Goal: Find specific page/section: Find specific page/section

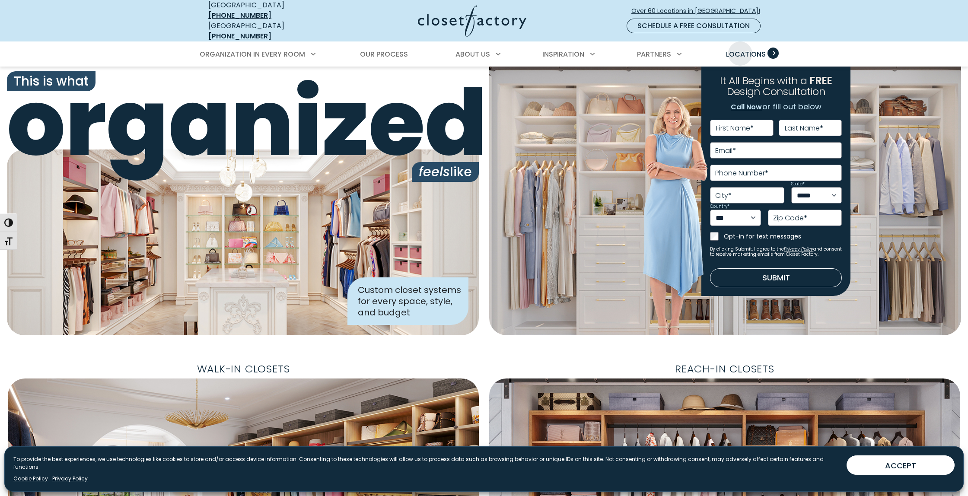
click at [738, 49] on span "Locations" at bounding box center [746, 54] width 40 height 10
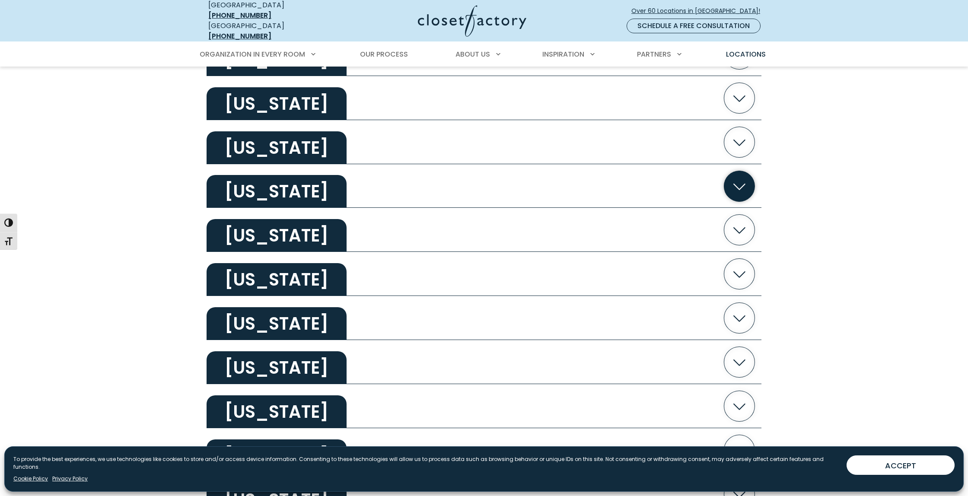
scroll to position [652, 0]
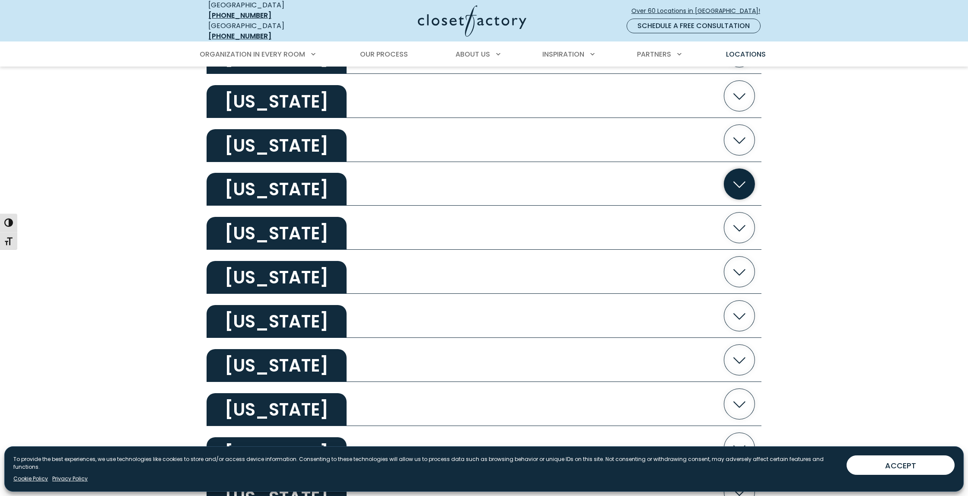
click at [749, 185] on icon "button" at bounding box center [740, 184] width 31 height 31
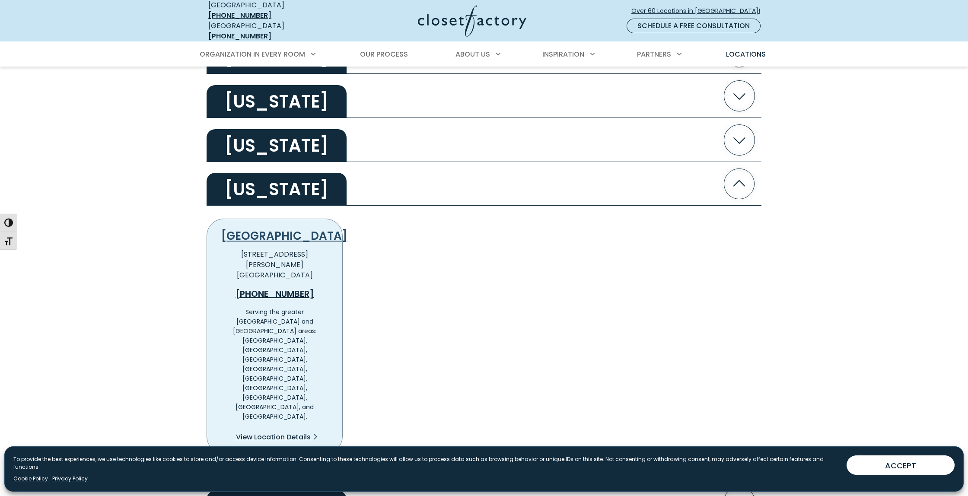
click at [275, 228] on link "[GEOGRAPHIC_DATA]" at bounding box center [284, 236] width 127 height 16
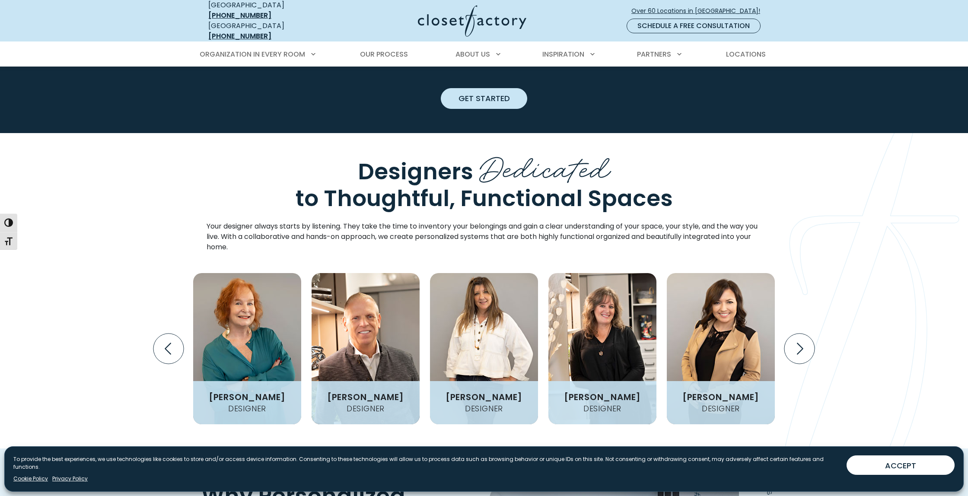
scroll to position [1017, 0]
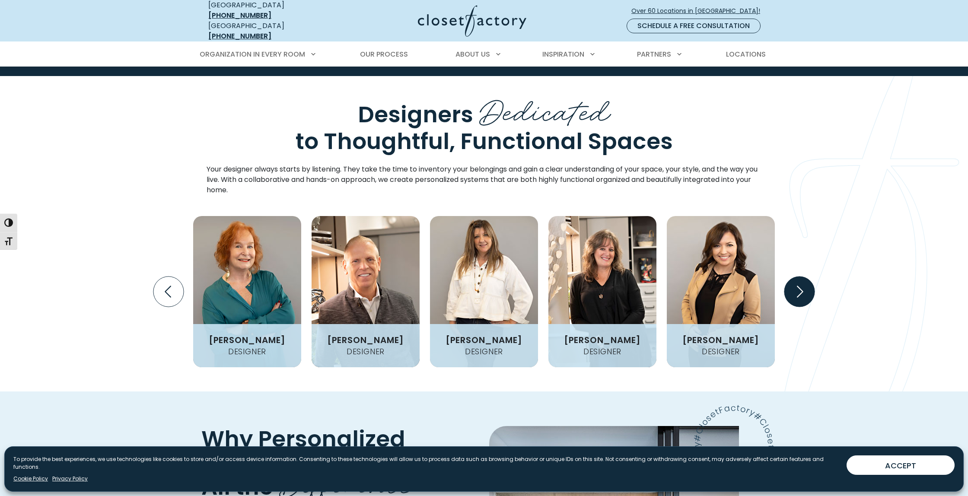
click at [805, 277] on icon "Next slide" at bounding box center [800, 292] width 30 height 30
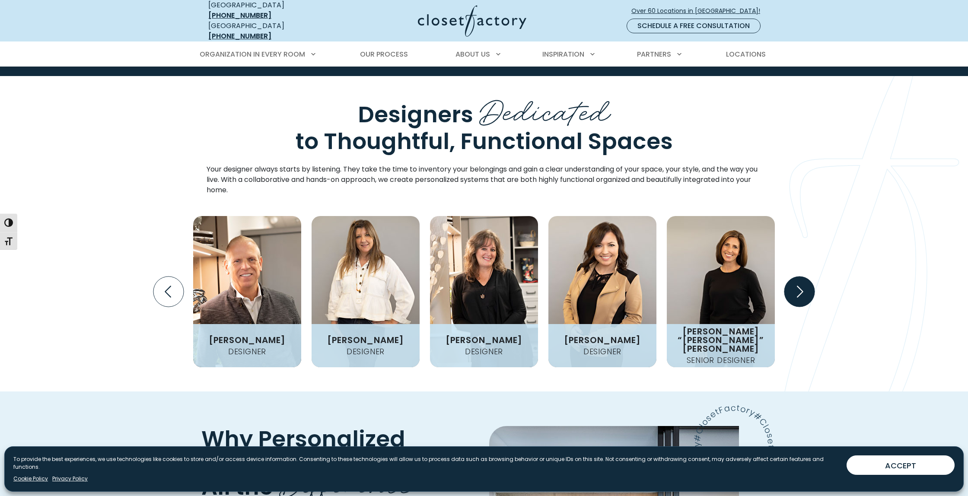
click at [805, 277] on icon "Next slide" at bounding box center [800, 292] width 30 height 30
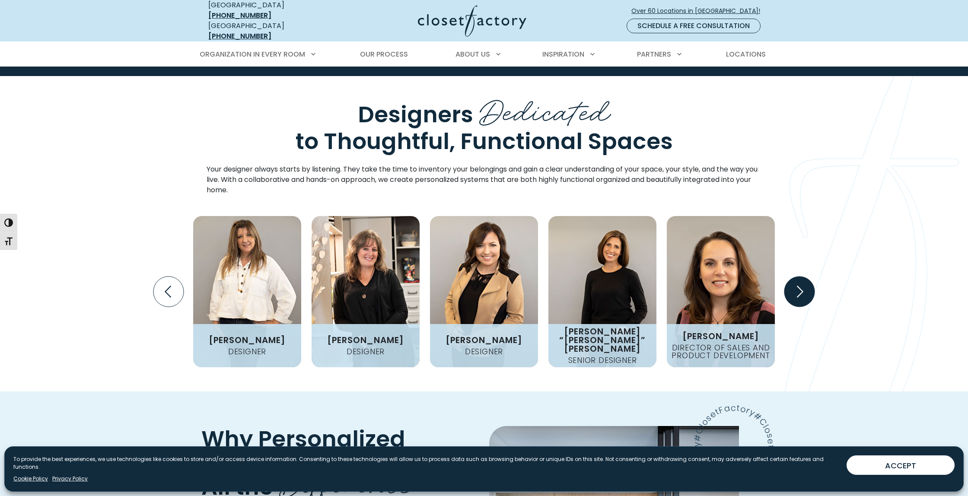
click at [805, 277] on icon "Next slide" at bounding box center [800, 292] width 30 height 30
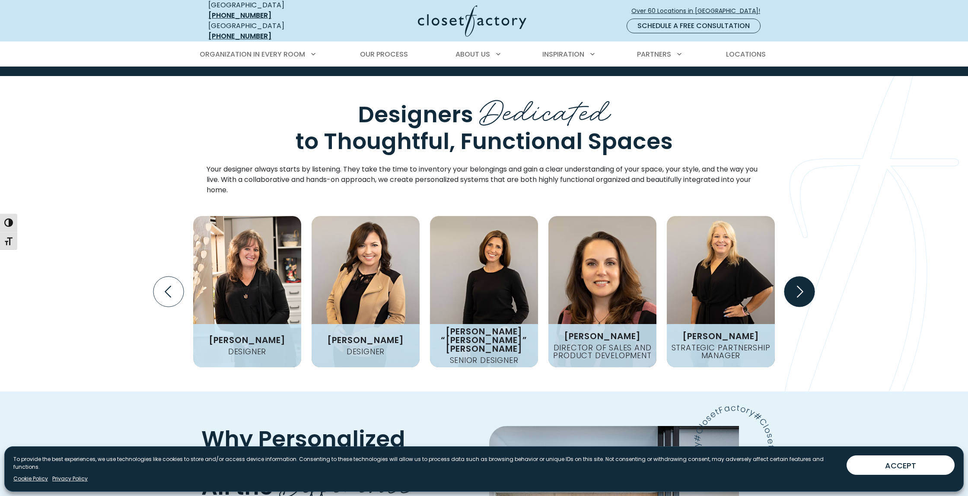
click at [805, 277] on icon "Next slide" at bounding box center [800, 292] width 30 height 30
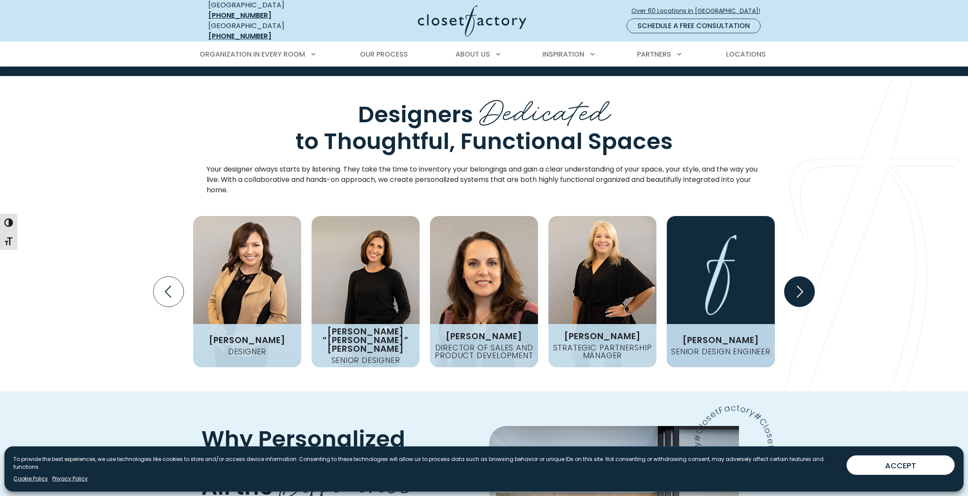
click at [805, 277] on icon "Next slide" at bounding box center [800, 292] width 30 height 30
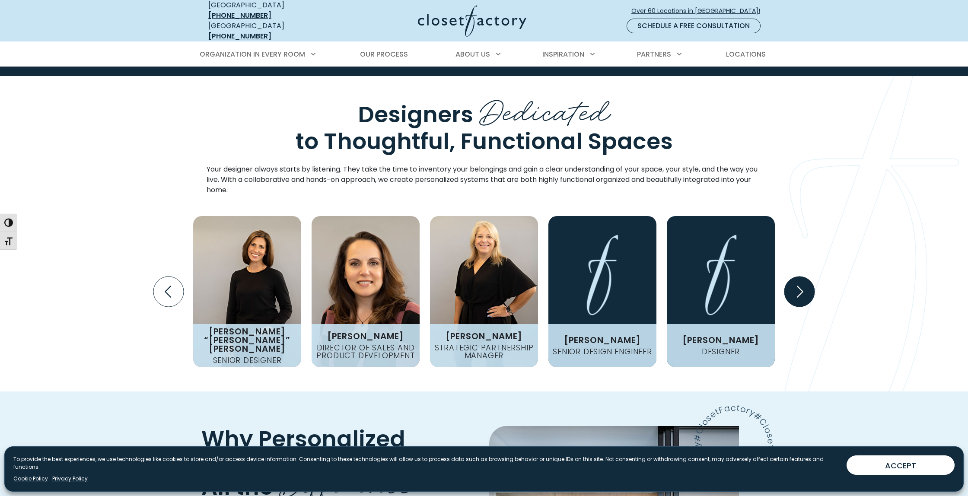
click at [805, 277] on icon "Next slide" at bounding box center [800, 292] width 30 height 30
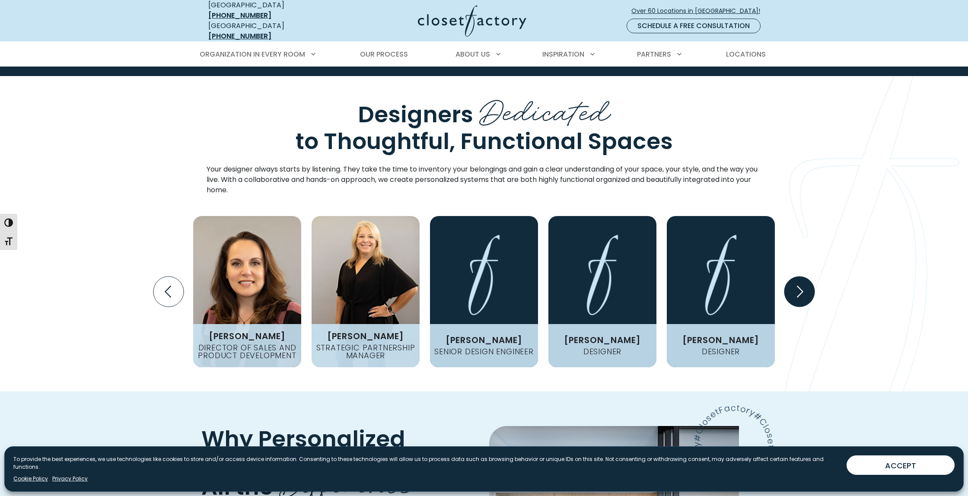
click at [805, 277] on icon "Next slide" at bounding box center [800, 292] width 30 height 30
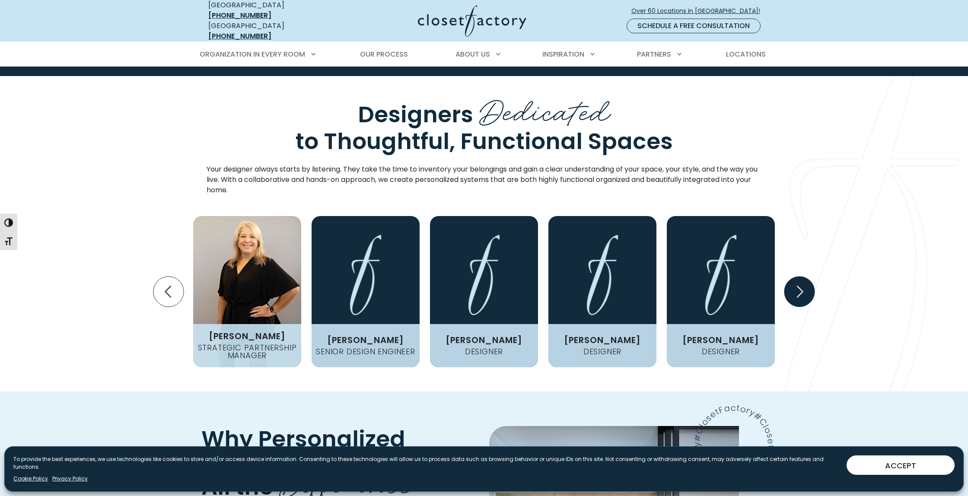
click at [805, 277] on icon "Next slide" at bounding box center [800, 292] width 30 height 30
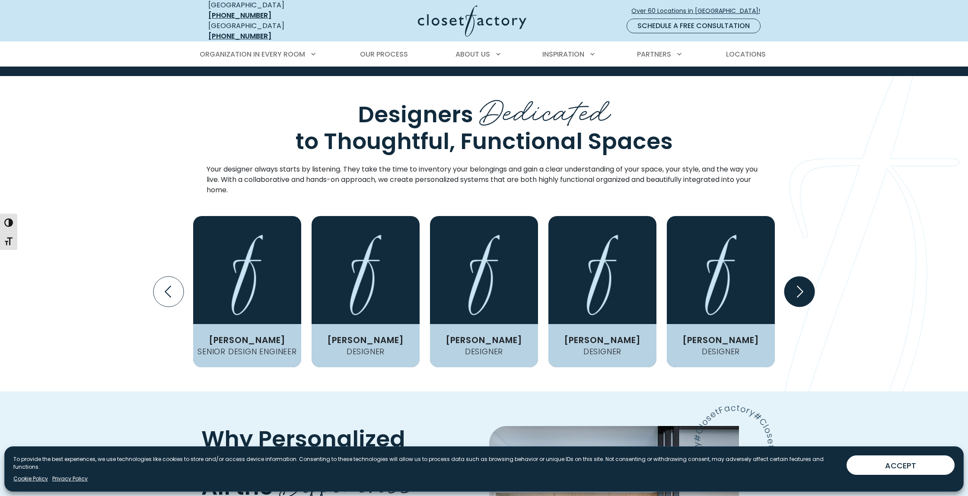
click at [805, 277] on icon "Next slide" at bounding box center [800, 292] width 30 height 30
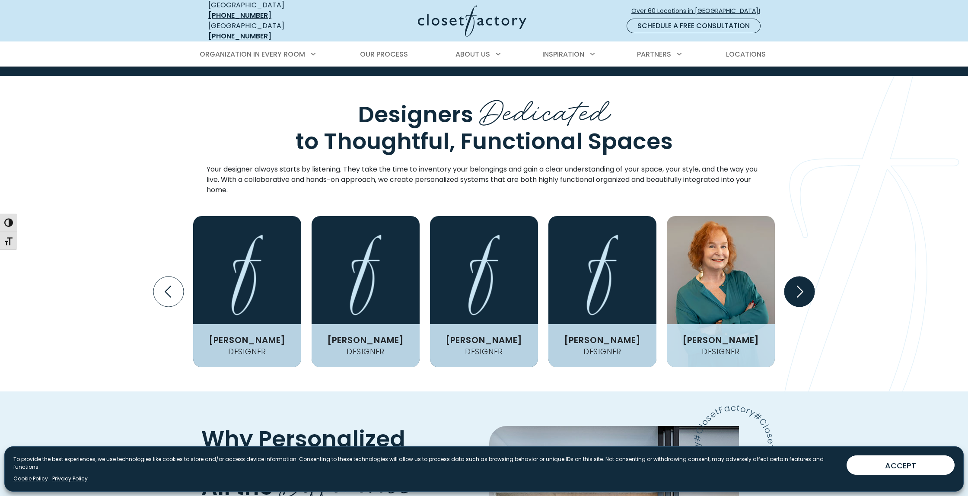
click at [805, 277] on icon "Next slide" at bounding box center [800, 292] width 30 height 30
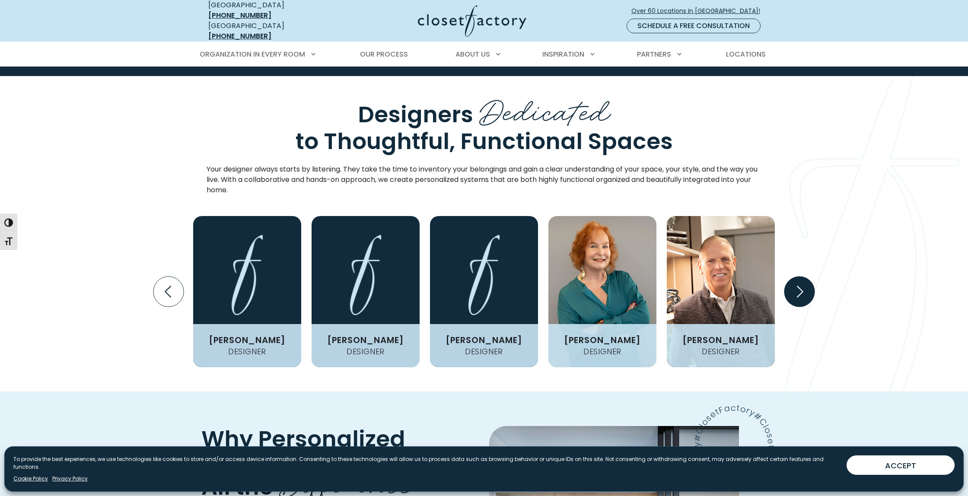
click at [801, 277] on icon "Next slide" at bounding box center [800, 292] width 30 height 30
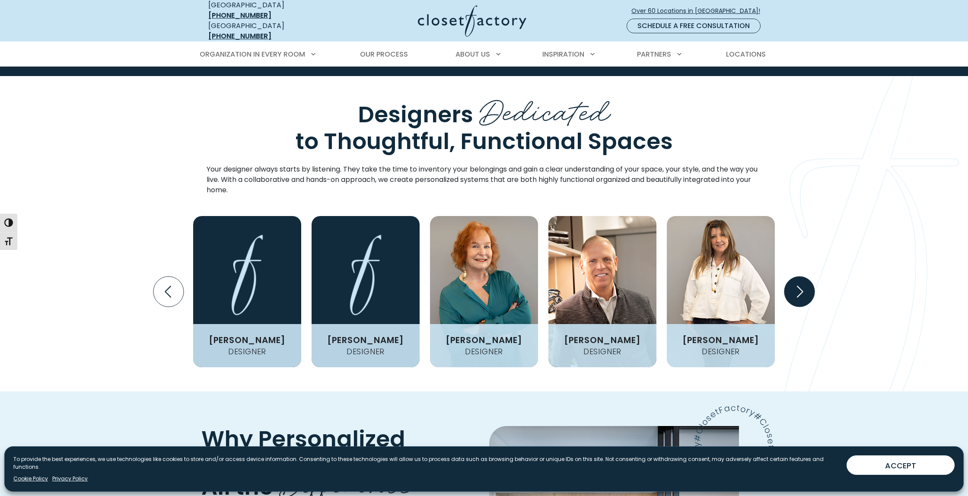
click at [801, 277] on icon "Next slide" at bounding box center [800, 292] width 30 height 30
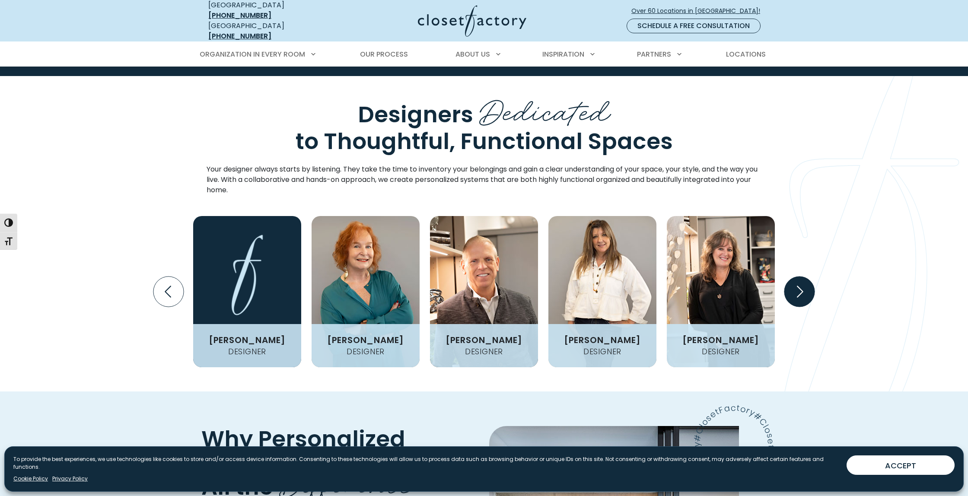
click at [801, 277] on icon "Next slide" at bounding box center [800, 292] width 30 height 30
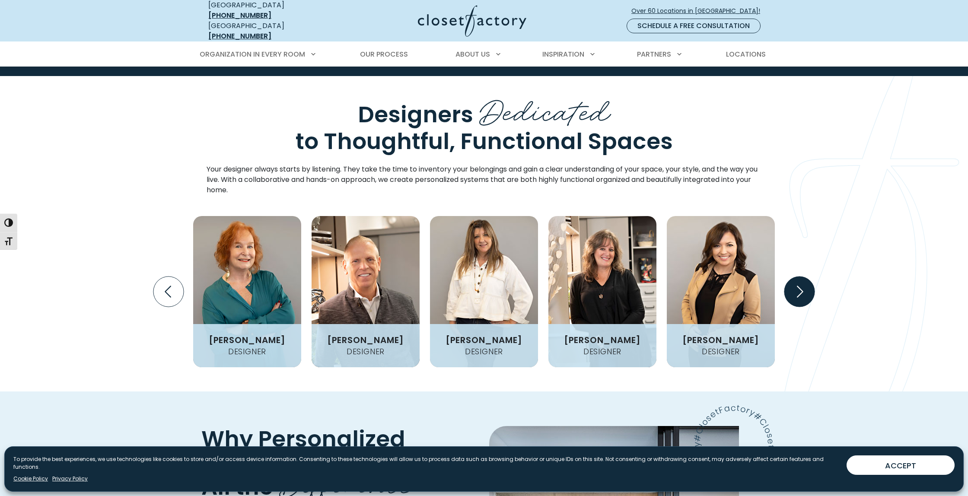
click at [801, 277] on icon "Next slide" at bounding box center [800, 292] width 30 height 30
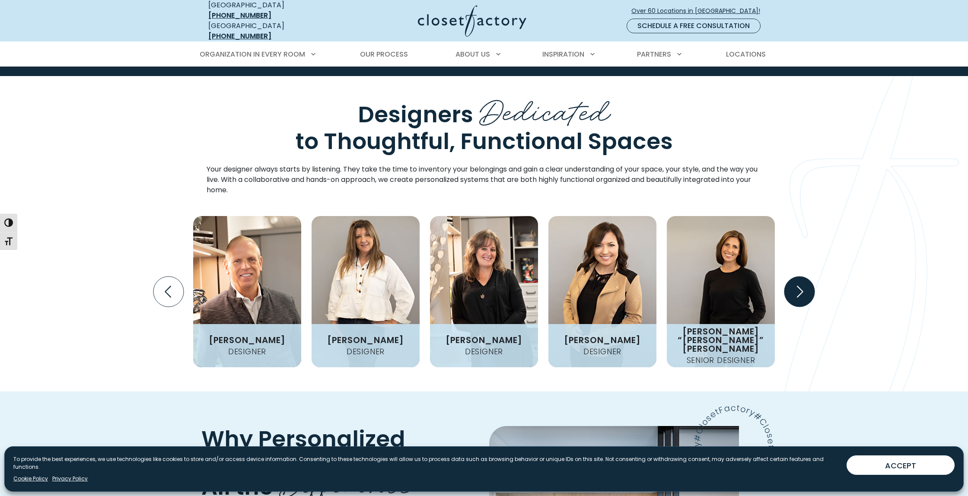
click at [801, 277] on icon "Next slide" at bounding box center [800, 292] width 30 height 30
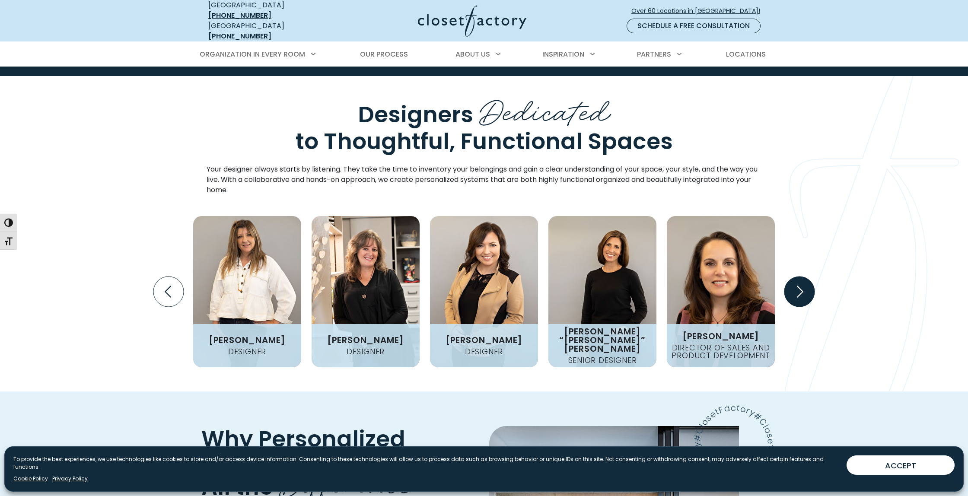
click at [801, 277] on icon "Next slide" at bounding box center [800, 292] width 30 height 30
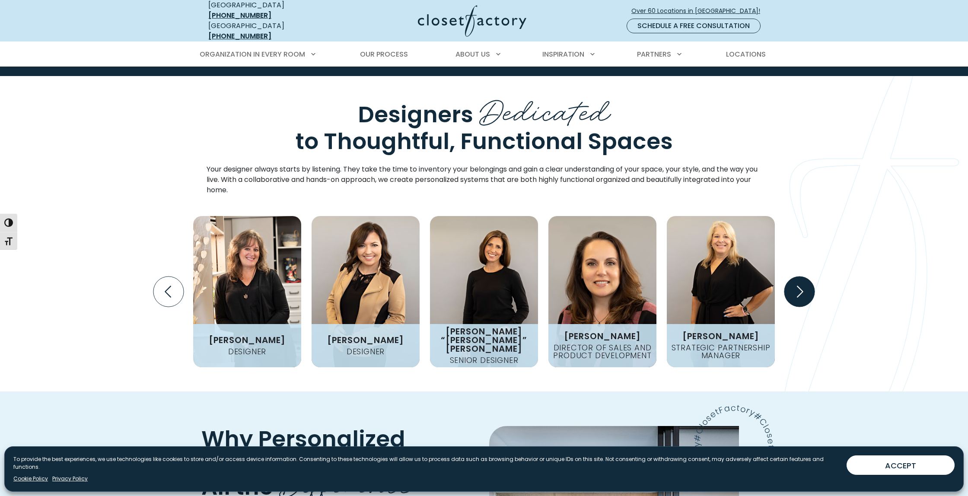
click at [801, 277] on icon "Next slide" at bounding box center [800, 292] width 30 height 30
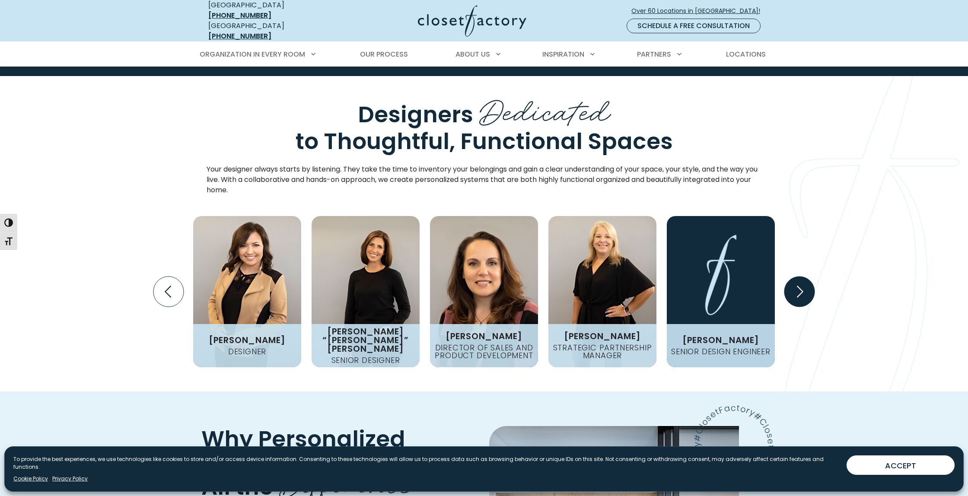
click at [801, 277] on icon "Next slide" at bounding box center [800, 292] width 30 height 30
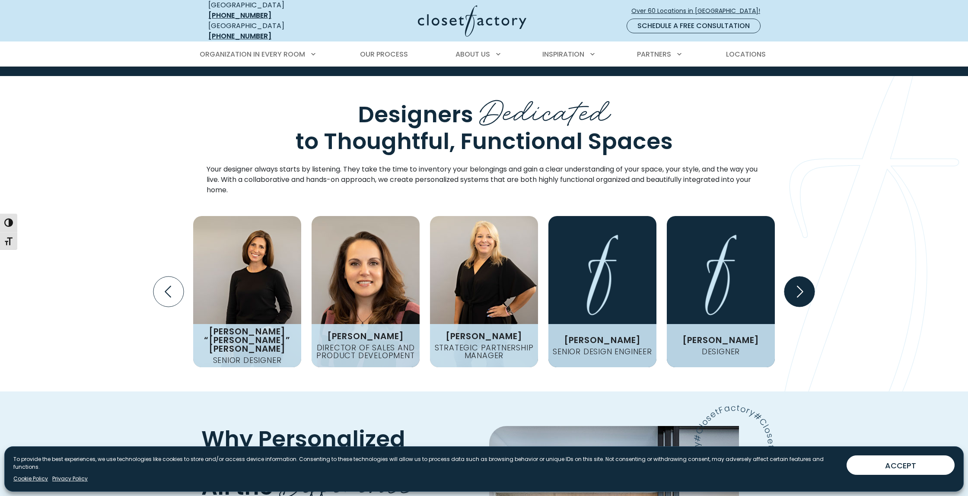
click at [801, 277] on icon "Next slide" at bounding box center [800, 292] width 30 height 30
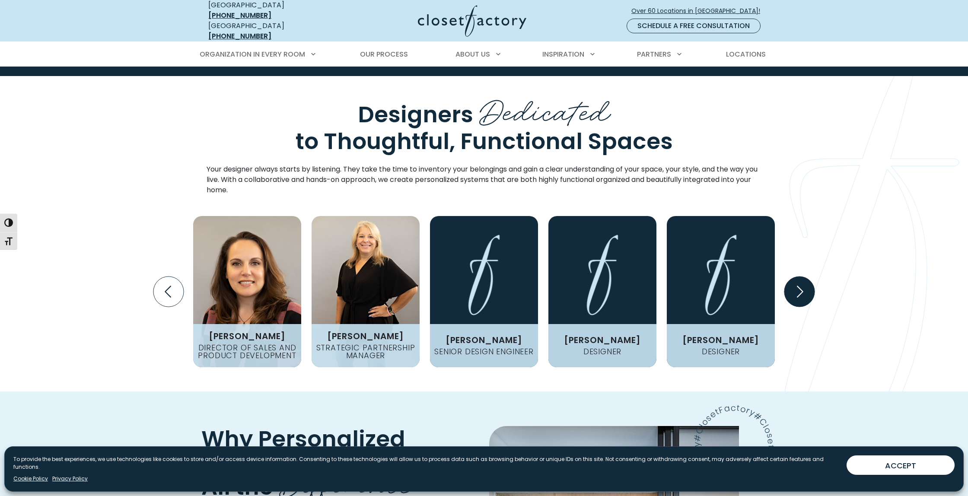
click at [801, 277] on icon "Next slide" at bounding box center [800, 292] width 30 height 30
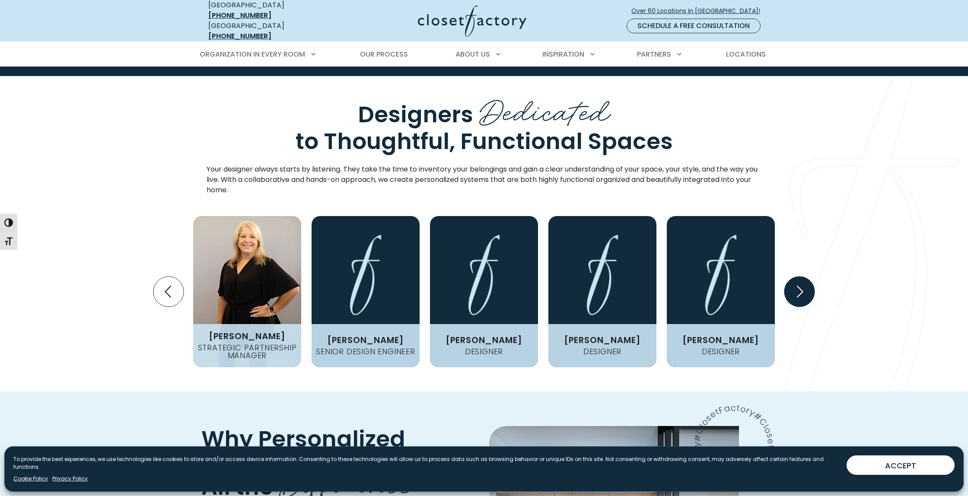
click at [801, 277] on icon "Next slide" at bounding box center [800, 292] width 30 height 30
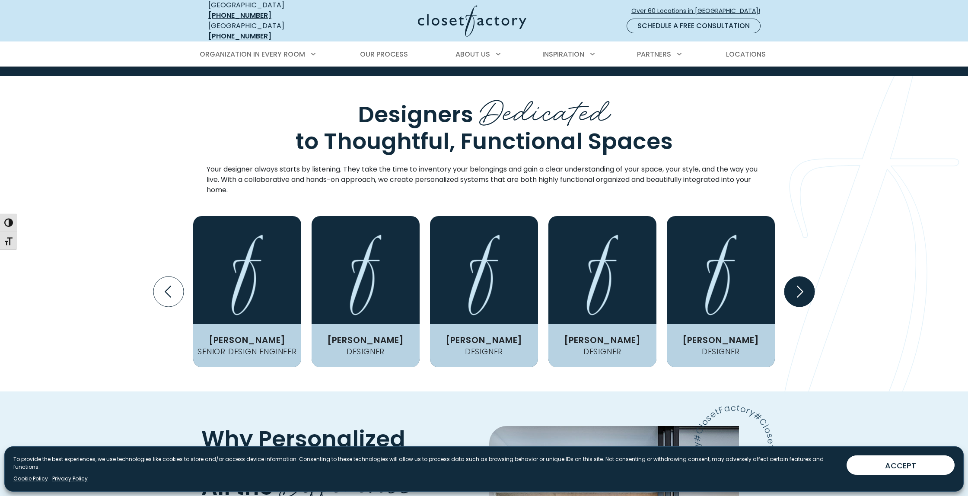
click at [801, 277] on icon "Next slide" at bounding box center [800, 292] width 30 height 30
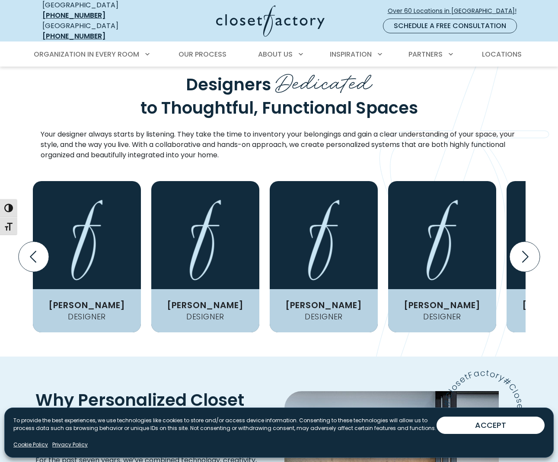
scroll to position [1014, 0]
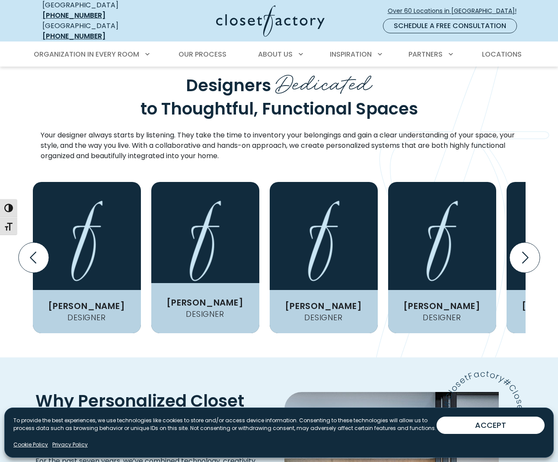
click at [215, 182] on img "Design Experts Gallery" at bounding box center [205, 257] width 108 height 151
